Goal: Information Seeking & Learning: Learn about a topic

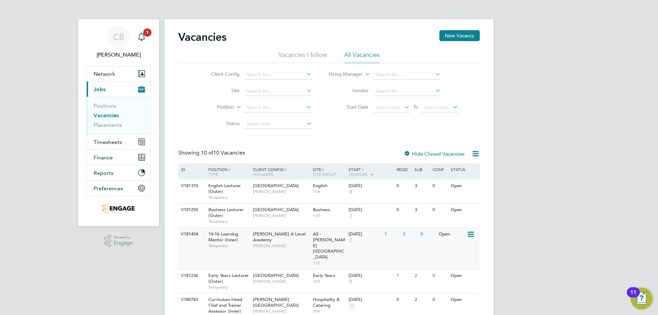
click at [244, 234] on div "14-16 Learning Mentor (Inner) Temporary" at bounding box center [227, 240] width 48 height 24
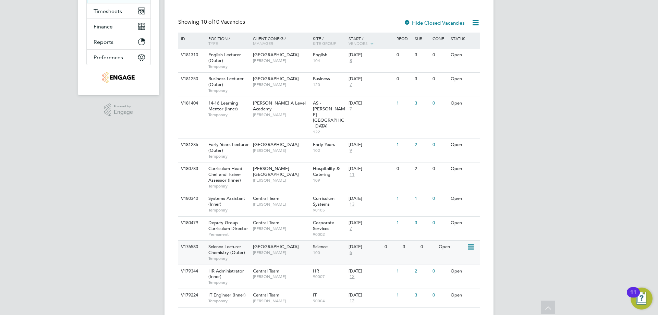
click at [271, 240] on div "Havering Sixth Form Campus Kavita Phakey" at bounding box center [281, 249] width 60 height 18
click at [244, 244] on span "Science Lecturer Chemistry (Outer)" at bounding box center [226, 250] width 37 height 12
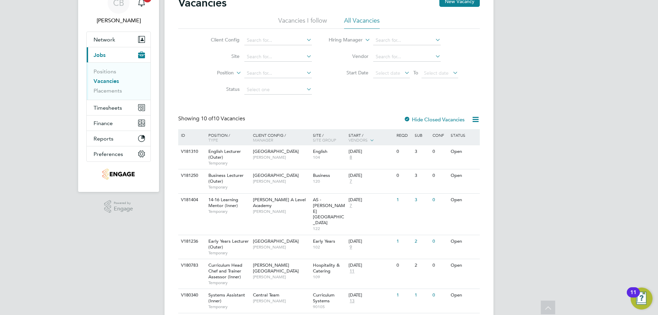
scroll to position [0, 0]
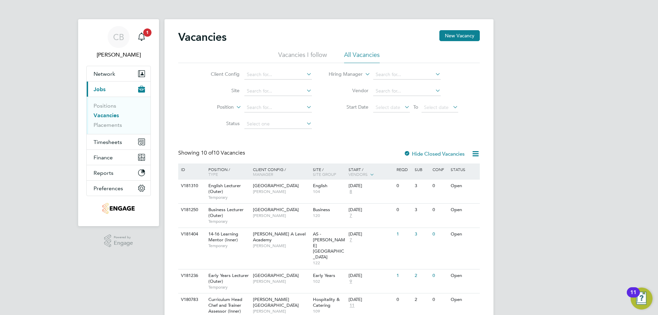
click at [320, 38] on div "Vacancies New Vacancy" at bounding box center [328, 40] width 301 height 21
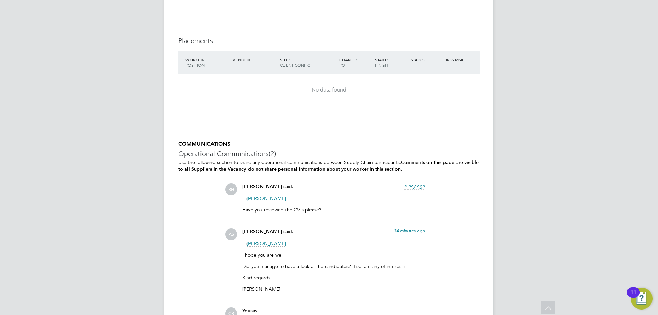
scroll to position [1268, 0]
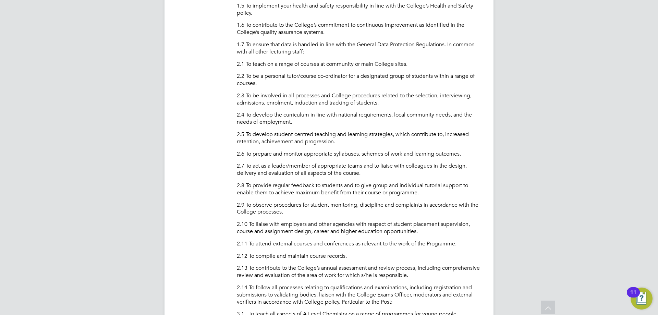
scroll to position [411, 0]
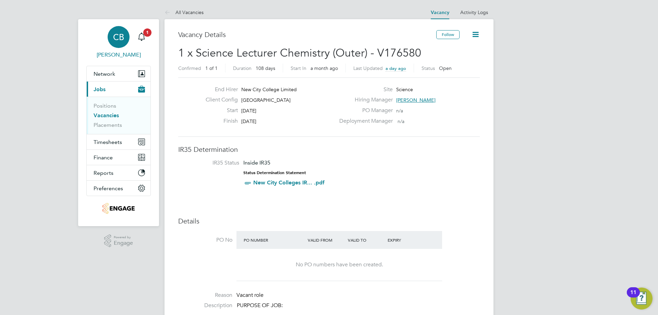
click at [150, 39] on link "[PERSON_NAME]" at bounding box center [118, 42] width 64 height 33
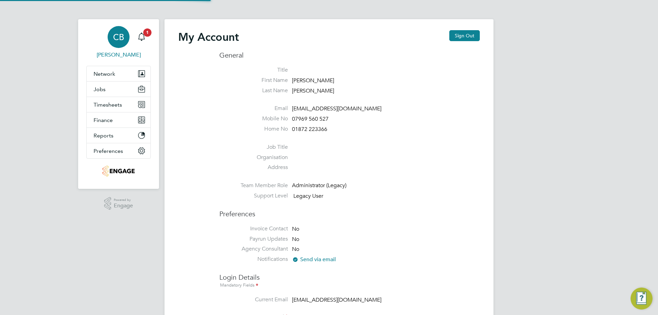
type input "[EMAIL_ADDRESS][DOMAIN_NAME]"
click at [132, 34] on link "[PERSON_NAME]" at bounding box center [118, 42] width 64 height 33
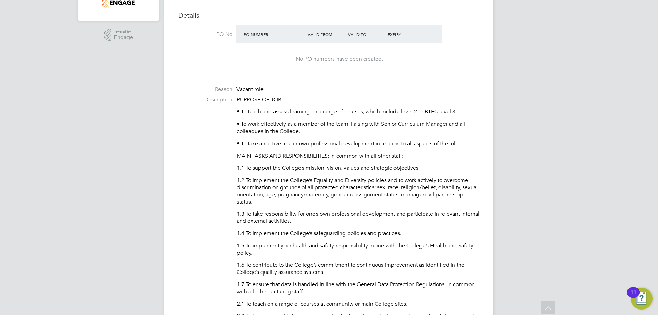
scroll to position [240, 0]
